Goal: Task Accomplishment & Management: Manage account settings

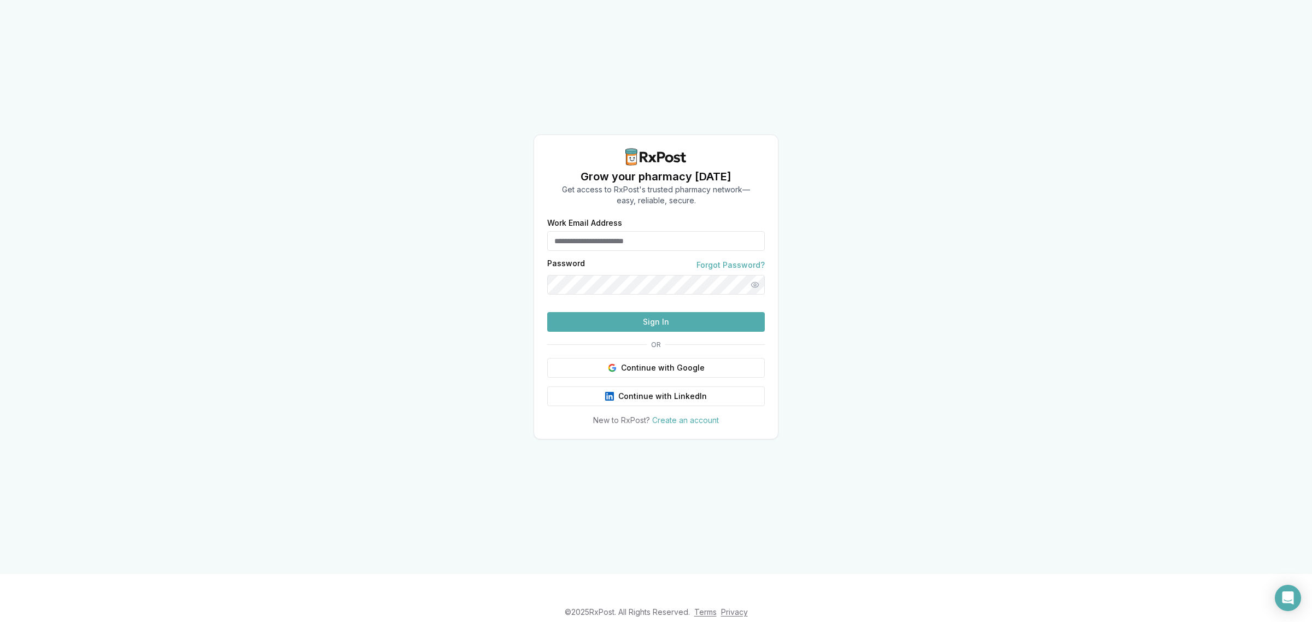
type input "**********"
click at [666, 332] on button "Sign In" at bounding box center [656, 322] width 218 height 20
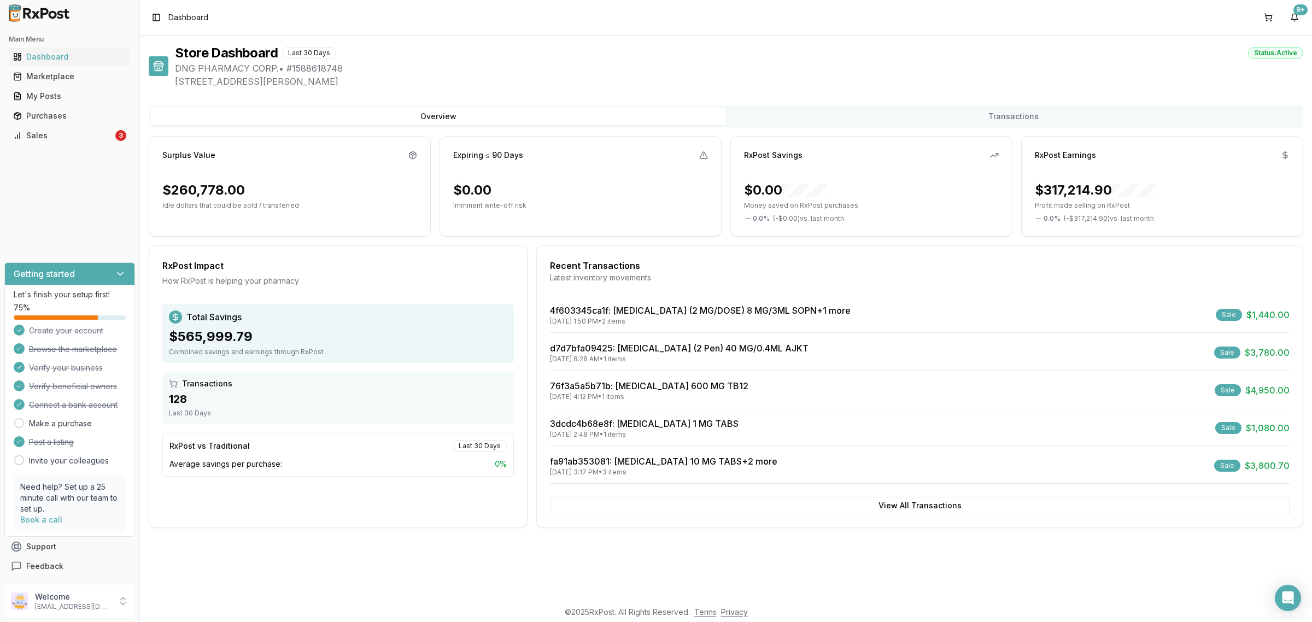
click at [82, 145] on div "Main Menu Dashboard Marketplace My Posts Purchases Sales 3" at bounding box center [69, 87] width 139 height 122
click at [79, 141] on link "Sales 3" at bounding box center [70, 136] width 122 height 20
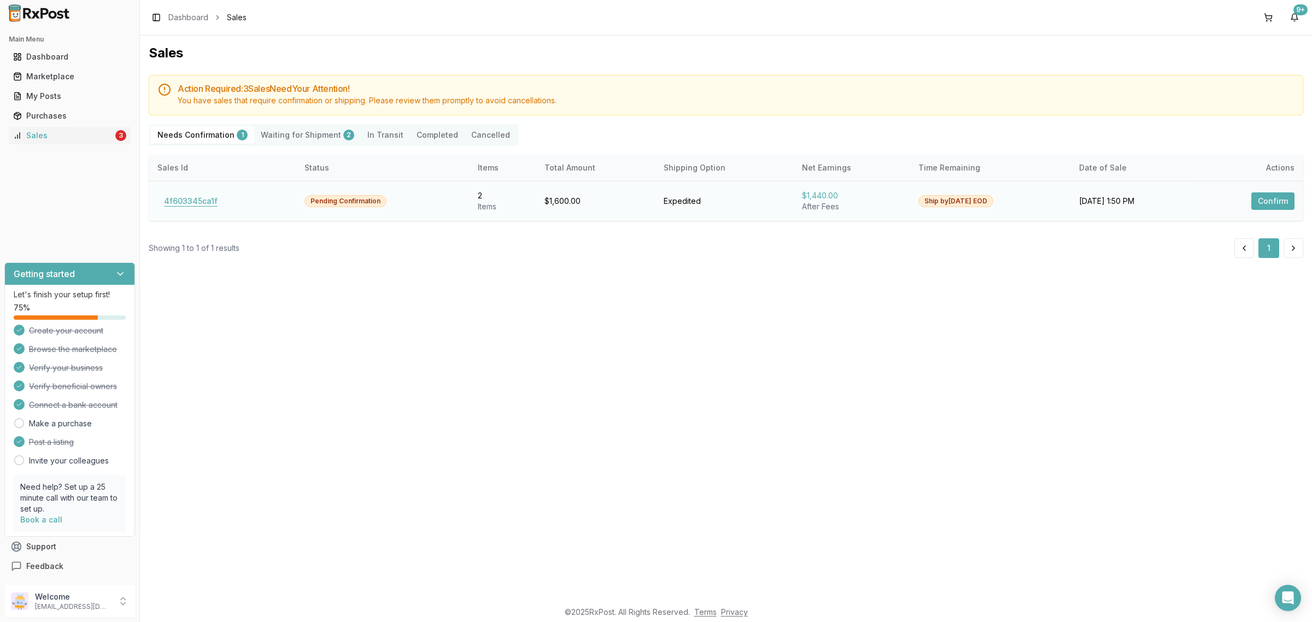
click at [202, 192] on button "4f603345ca1f" at bounding box center [190, 200] width 67 height 17
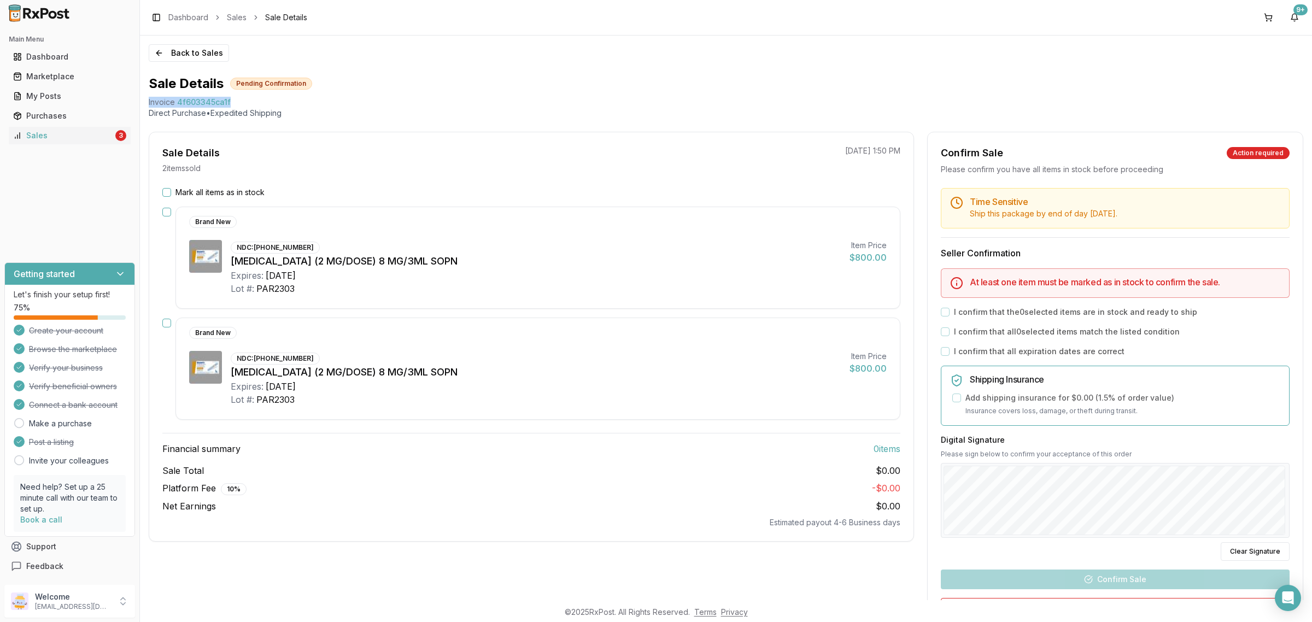
drag, startPoint x: 231, startPoint y: 102, endPoint x: 147, endPoint y: 107, distance: 84.3
click at [147, 107] on div "Back to Sales Sale Details Pending Confirmation Invoice 4f603345ca1f Direct Pur…" at bounding box center [726, 318] width 1172 height 565
copy div "Invoice 4f603345ca1f"
click at [1296, 600] on div "Open Intercom Messenger" at bounding box center [1288, 598] width 29 height 29
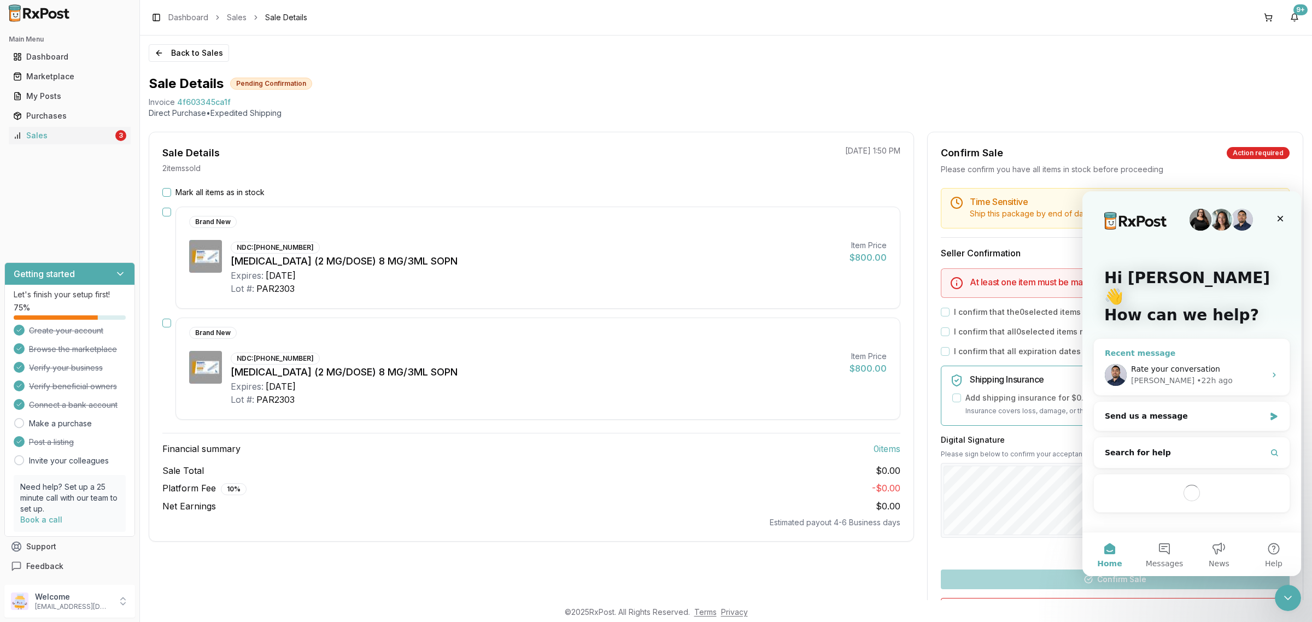
click at [1155, 370] on div "Rate your conversation [PERSON_NAME] • 22h ago" at bounding box center [1192, 375] width 196 height 40
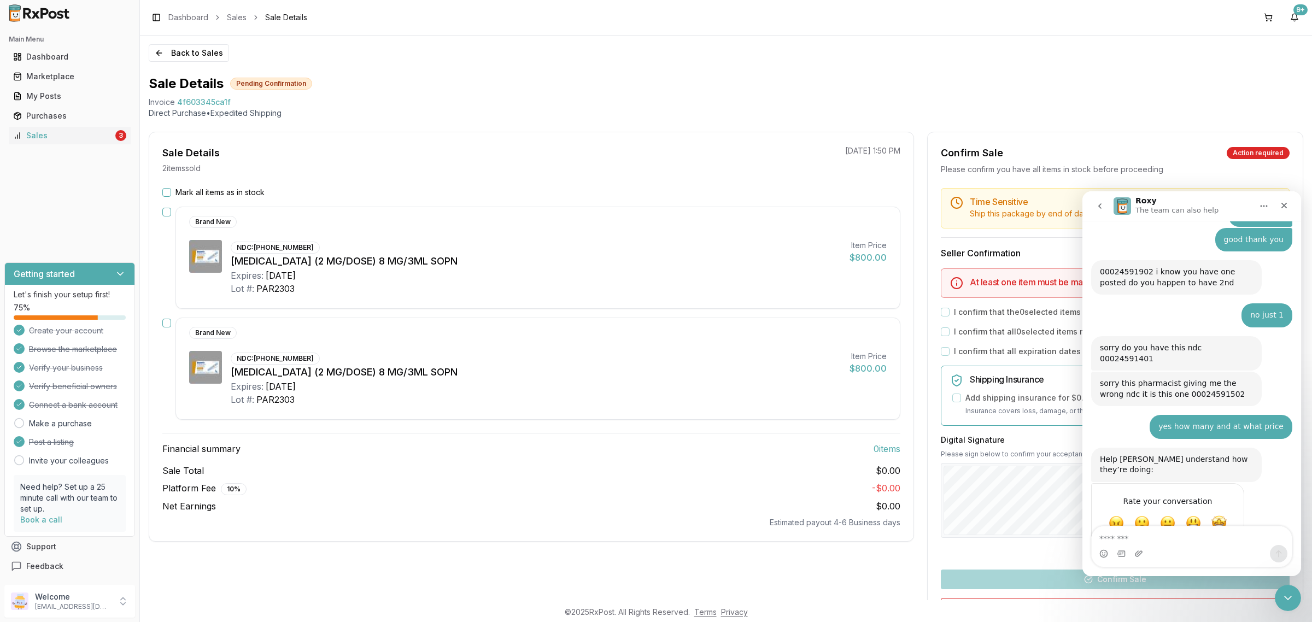
scroll to position [364, 0]
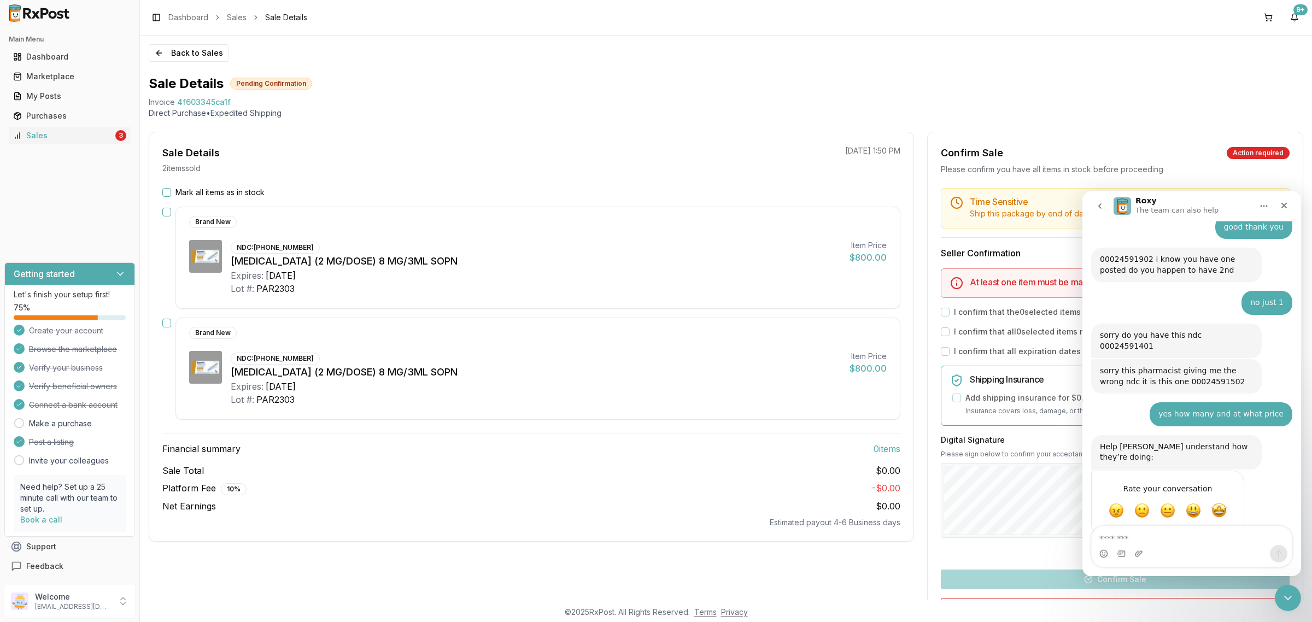
click at [1161, 534] on textarea "Message…" at bounding box center [1192, 535] width 200 height 19
type textarea "**********"
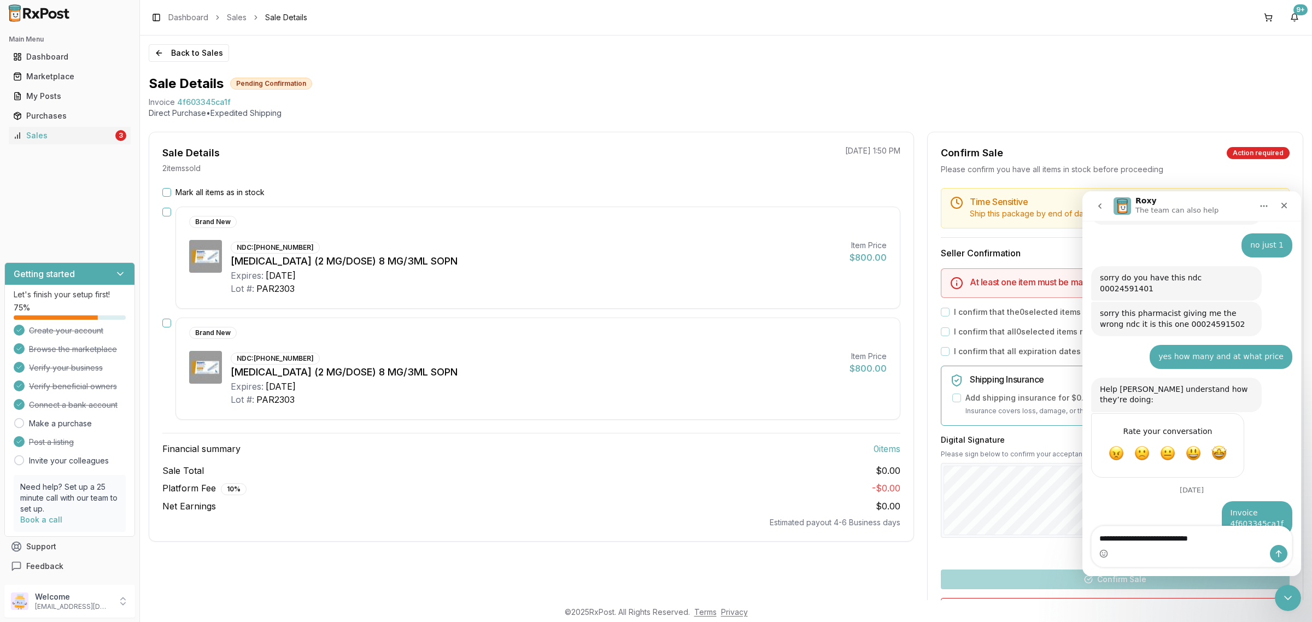
type textarea "**********"
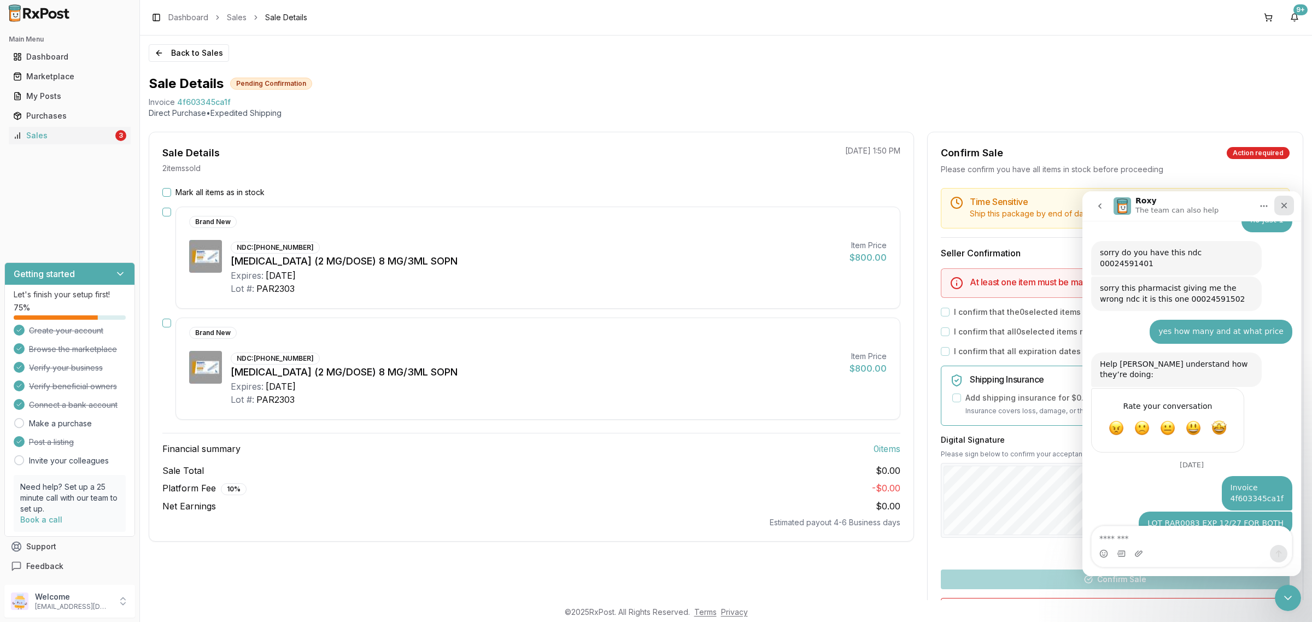
click at [1290, 206] on div "Close" at bounding box center [1284, 206] width 20 height 20
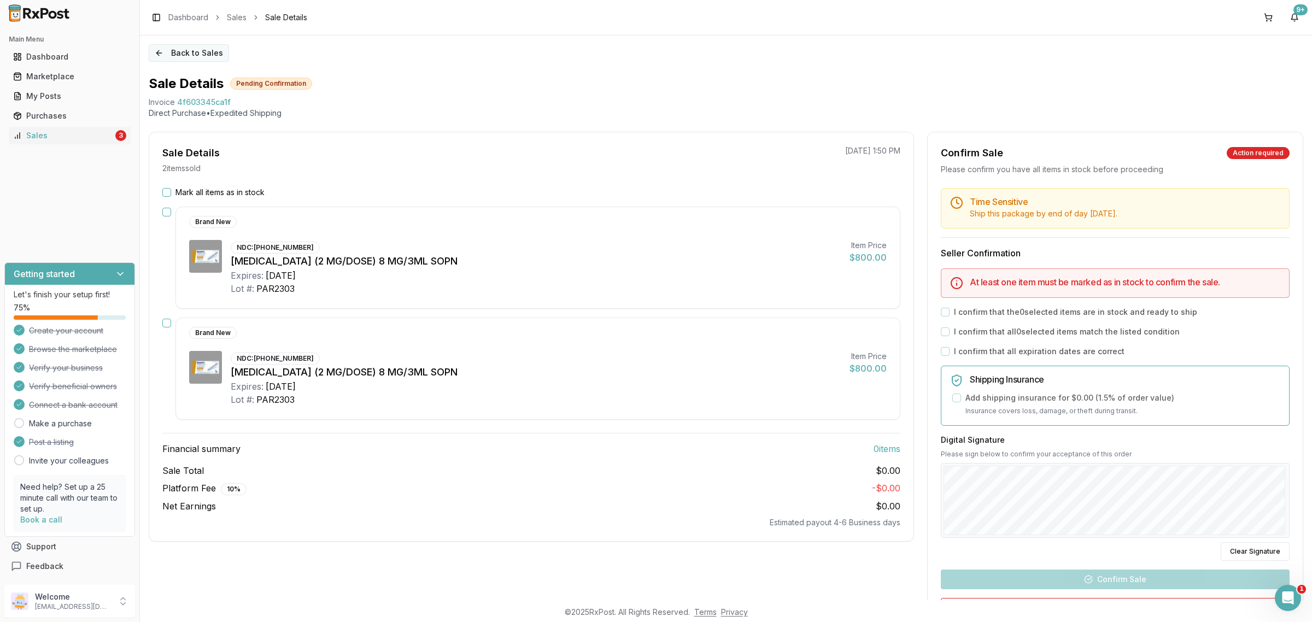
click at [167, 57] on button "Back to Sales" at bounding box center [189, 52] width 80 height 17
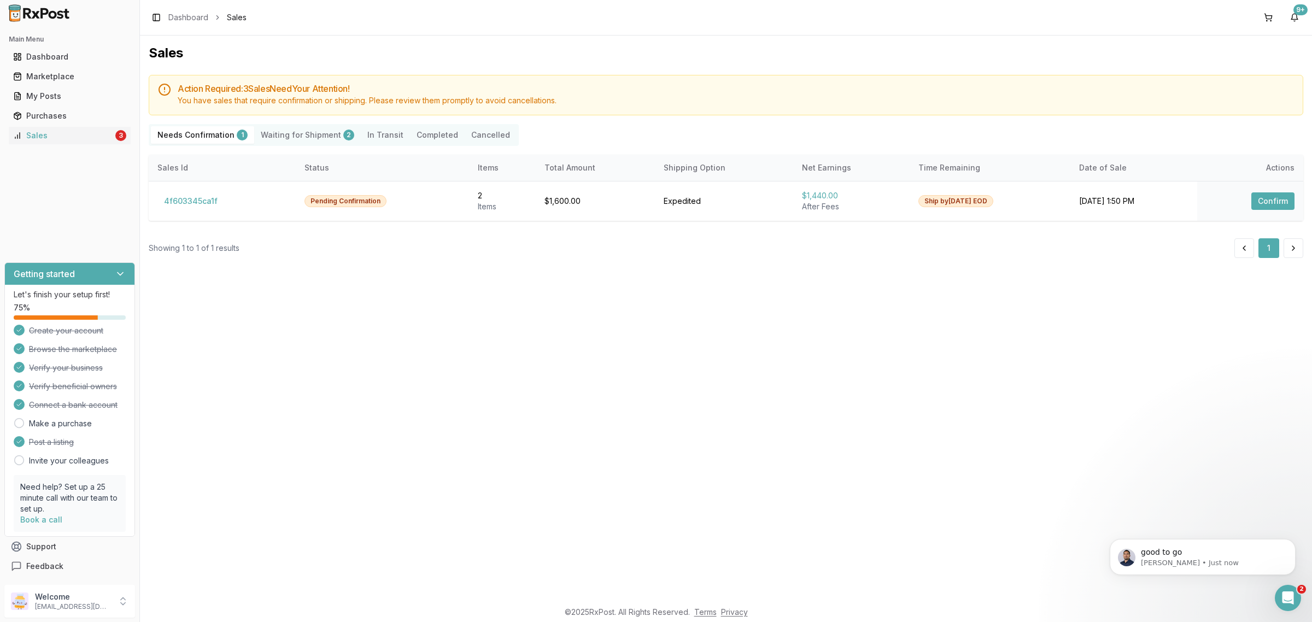
scroll to position [490, 0]
click at [193, 209] on td "4f603345ca1f" at bounding box center [222, 201] width 147 height 40
click at [192, 207] on button "4f603345ca1f" at bounding box center [190, 200] width 67 height 17
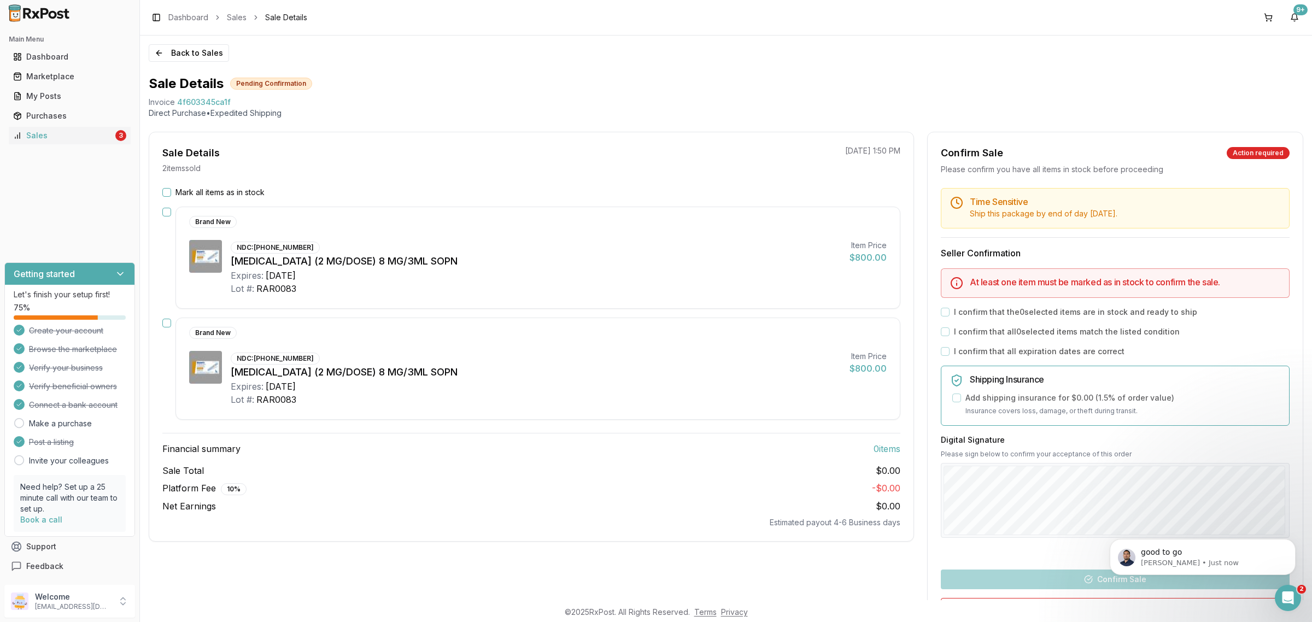
click at [167, 201] on div "Mark all items as in stock Brand New NDC: [PHONE_NUMBER] [MEDICAL_DATA] (2 MG/D…" at bounding box center [531, 357] width 764 height 341
click at [165, 195] on button "Mark all items as in stock" at bounding box center [166, 192] width 9 height 9
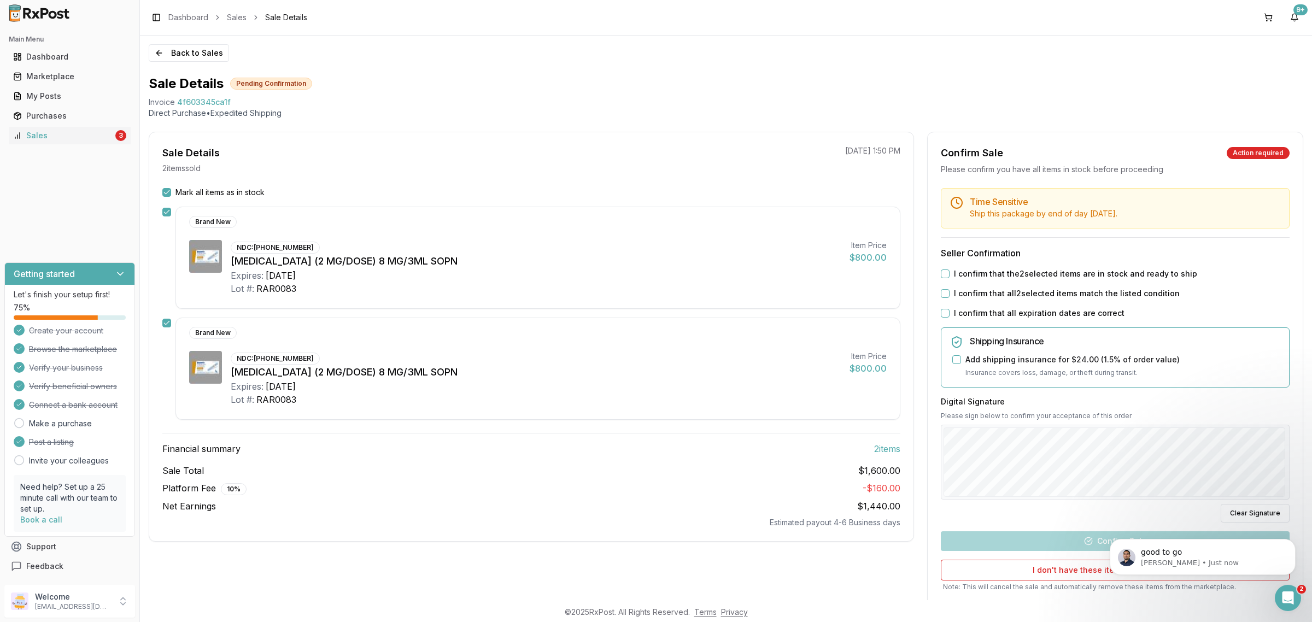
click at [947, 274] on div "I confirm that the 2 selected items are in stock and ready to ship" at bounding box center [1115, 273] width 349 height 11
click at [941, 275] on button "I confirm that the 2 selected items are in stock and ready to ship" at bounding box center [945, 274] width 9 height 9
click at [941, 291] on button "I confirm that all 2 selected items match the listed condition" at bounding box center [945, 293] width 9 height 9
click at [942, 318] on div "I confirm that all expiration dates are correct" at bounding box center [1115, 313] width 349 height 11
click at [942, 315] on button "I confirm that all expiration dates are correct" at bounding box center [945, 313] width 9 height 9
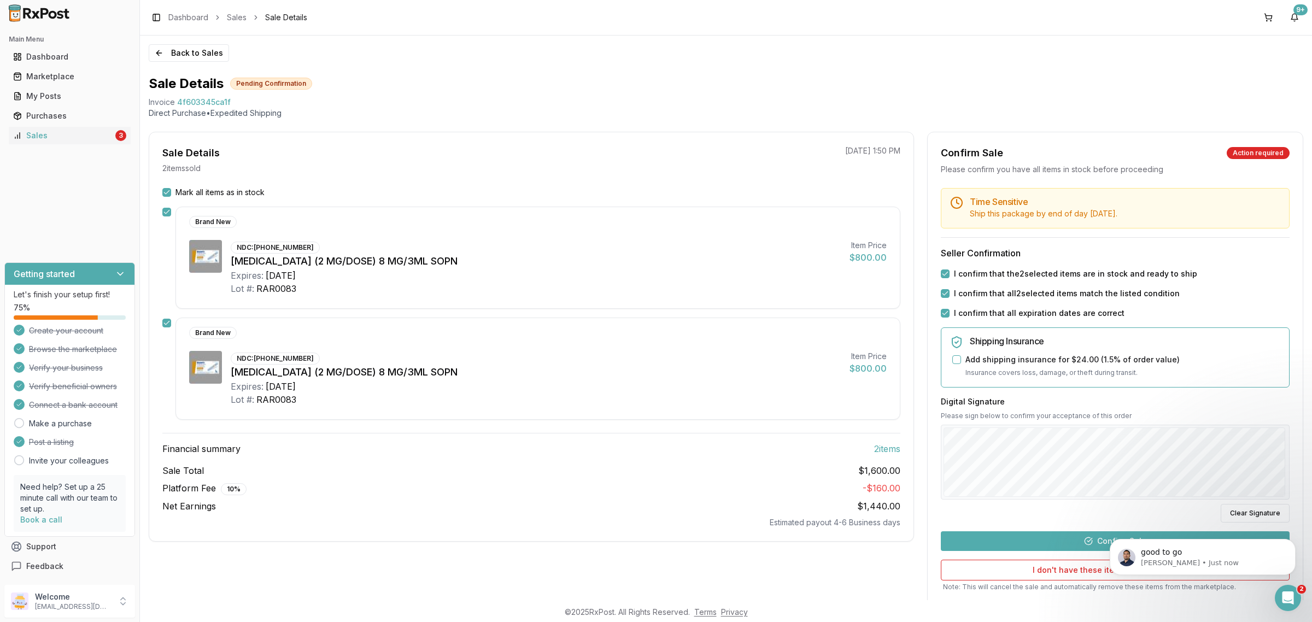
click at [1090, 543] on button "Confirm Sale" at bounding box center [1115, 541] width 349 height 20
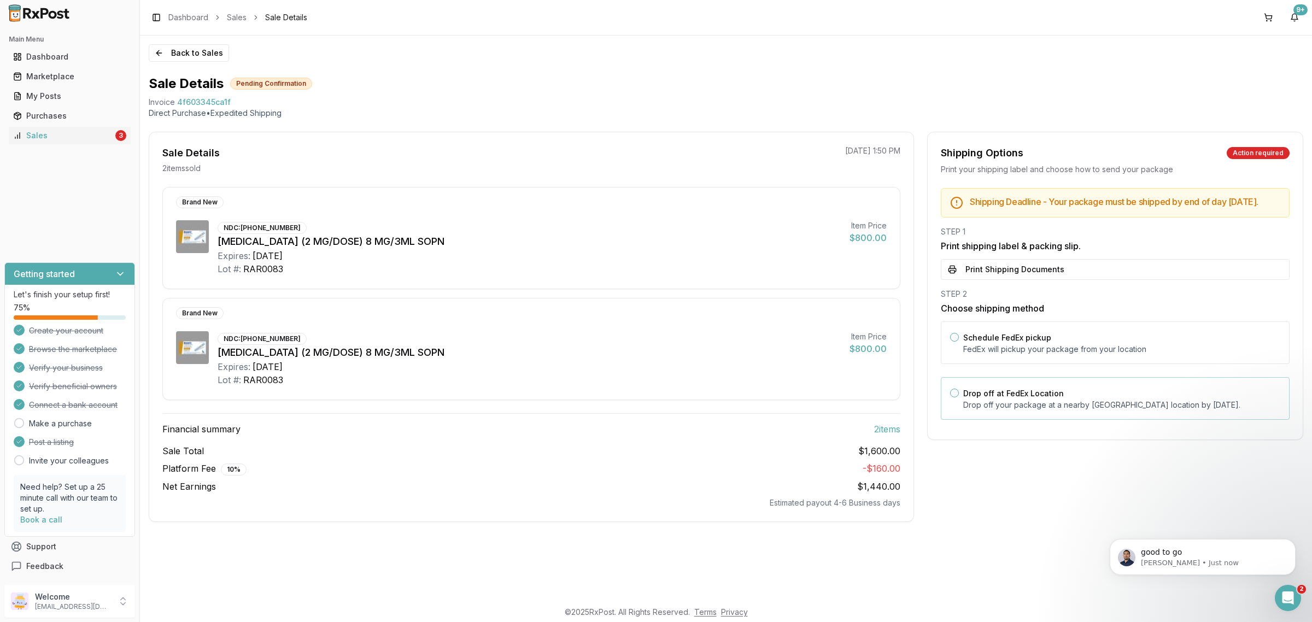
click at [996, 420] on div "Drop off at FedEx Location Drop off your package at a nearby [GEOGRAPHIC_DATA] …" at bounding box center [1115, 398] width 349 height 43
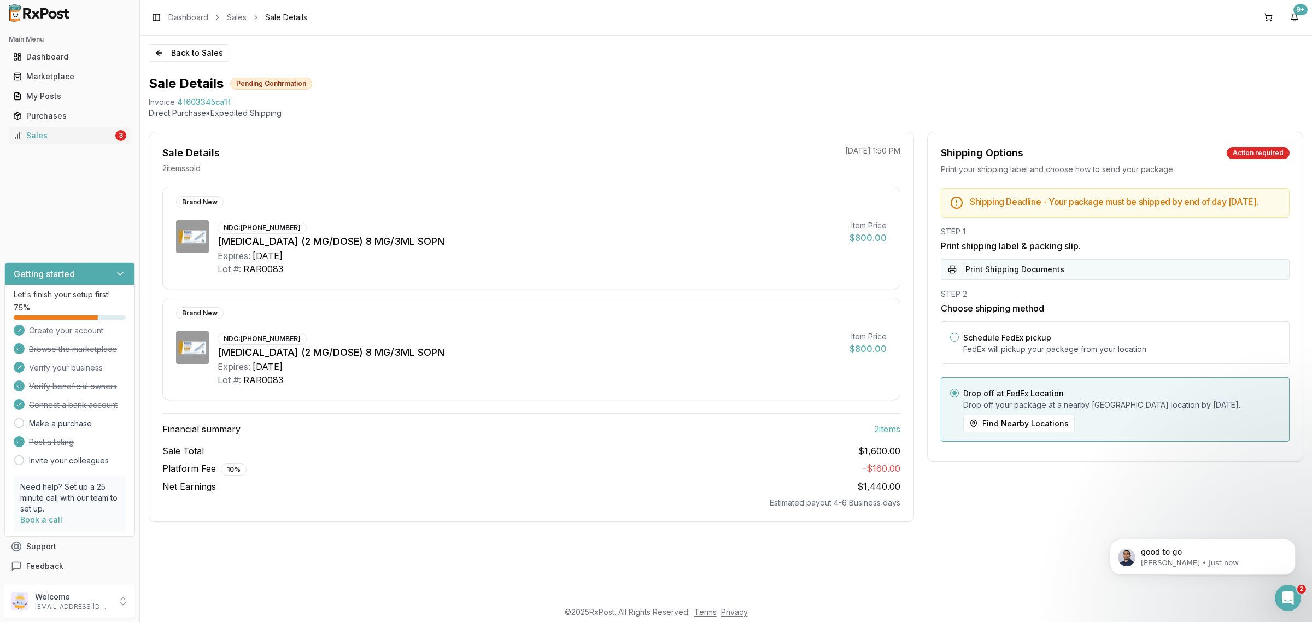
click at [1058, 272] on button "Print Shipping Documents" at bounding box center [1115, 269] width 349 height 21
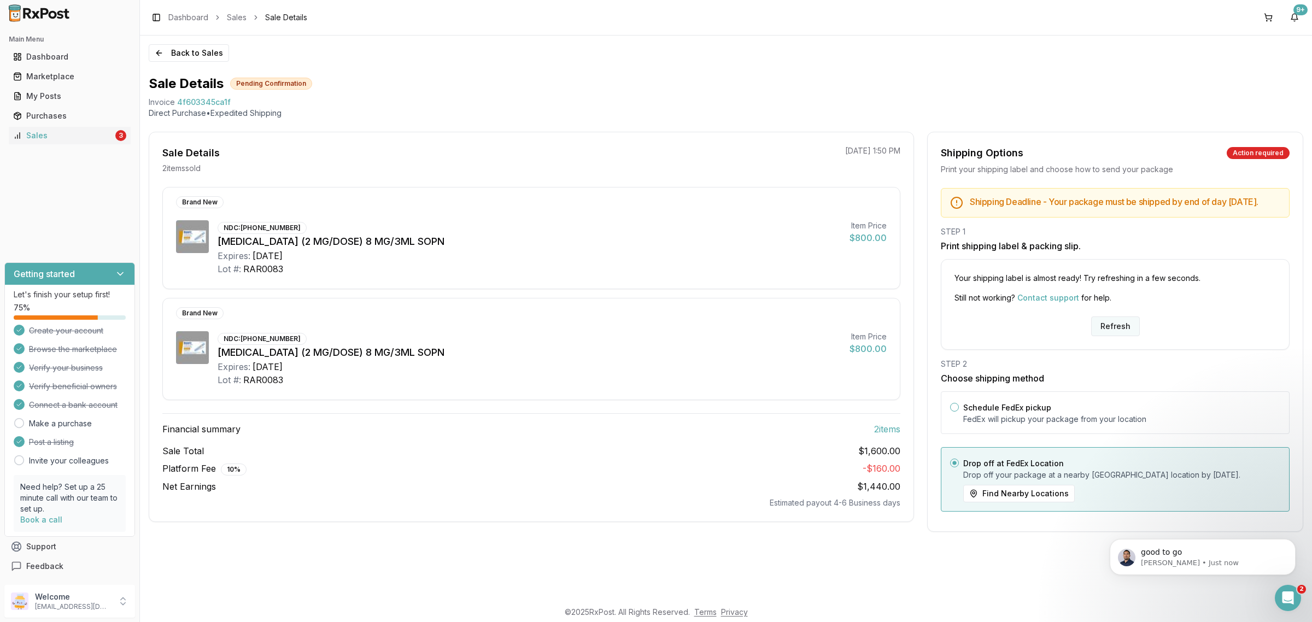
click at [1123, 332] on button "Refresh" at bounding box center [1115, 327] width 49 height 20
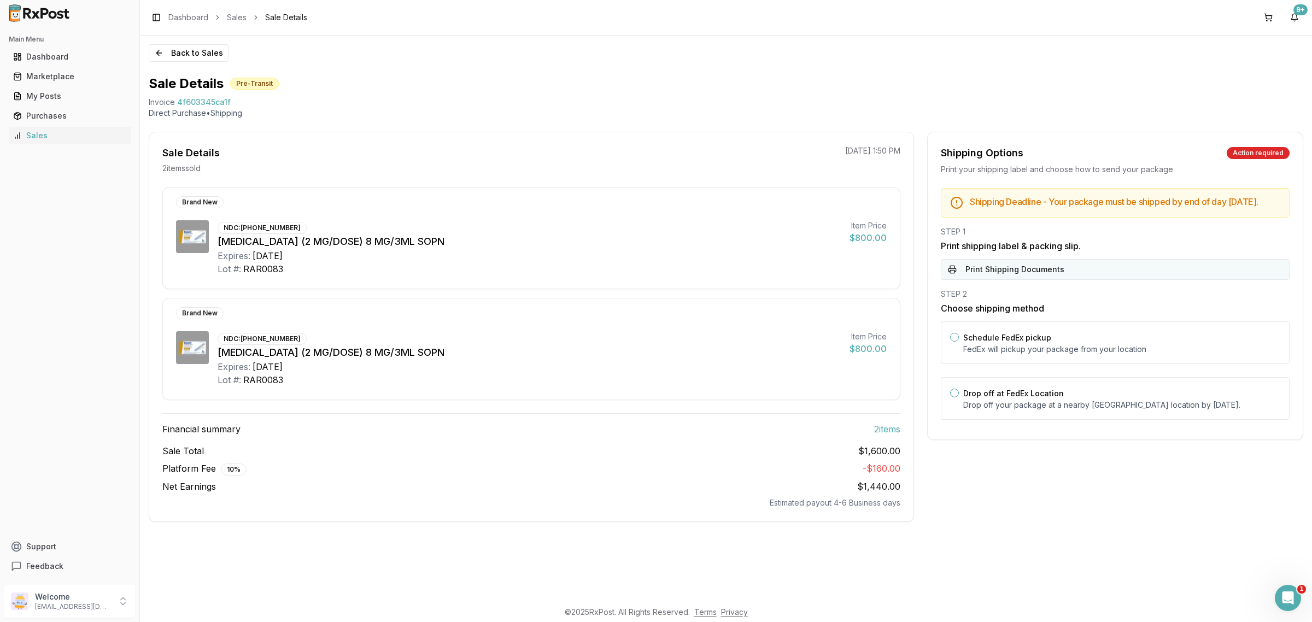
click at [1053, 268] on button "Print Shipping Documents" at bounding box center [1115, 269] width 349 height 21
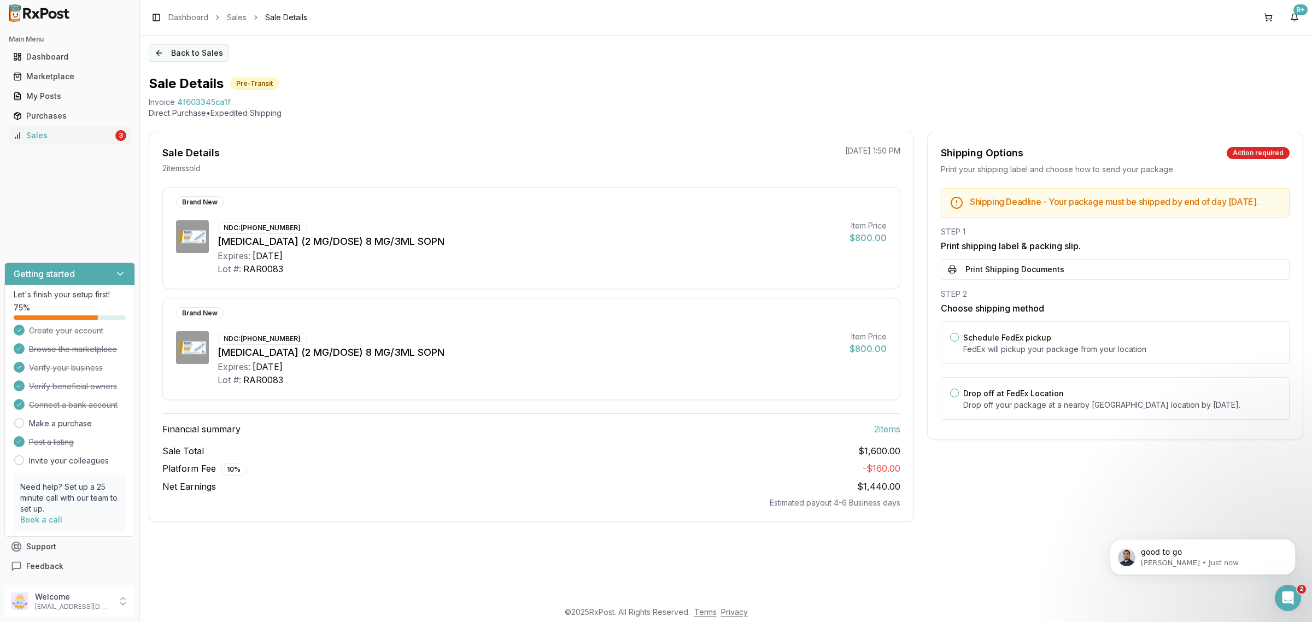
click at [189, 49] on button "Back to Sales" at bounding box center [189, 52] width 80 height 17
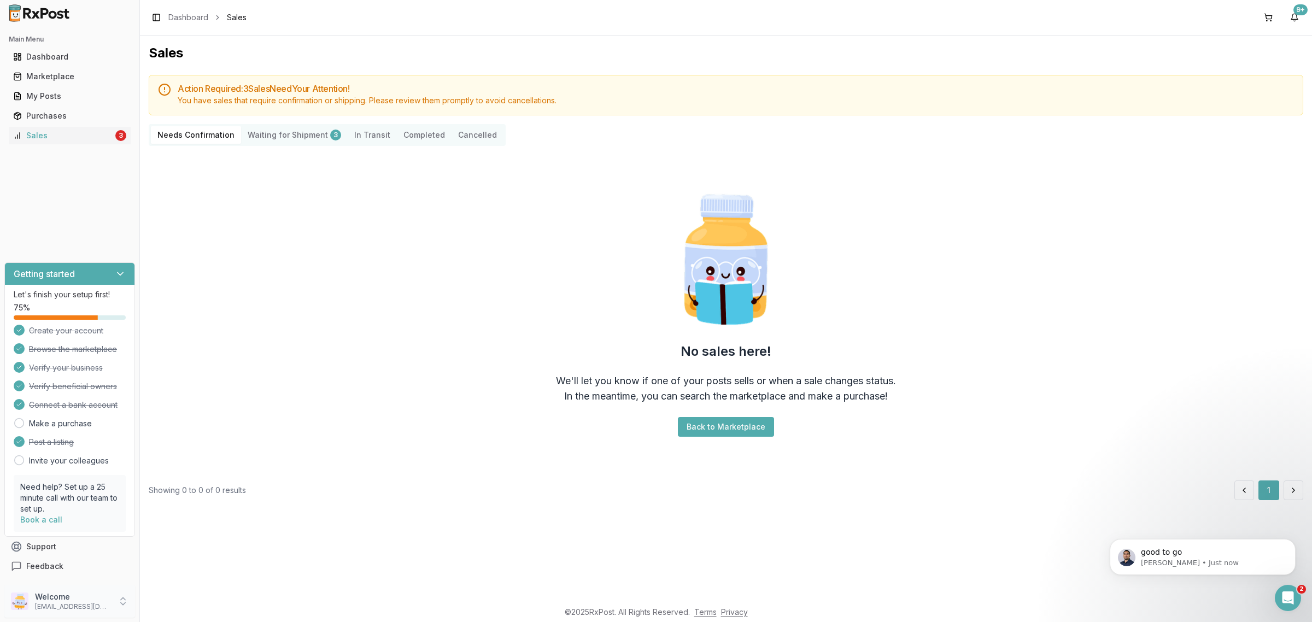
click at [66, 607] on p "[EMAIL_ADDRESS][DOMAIN_NAME]" at bounding box center [73, 606] width 76 height 9
click at [194, 608] on span "Sign Out" at bounding box center [199, 604] width 104 height 11
